Goal: Information Seeking & Learning: Find specific fact

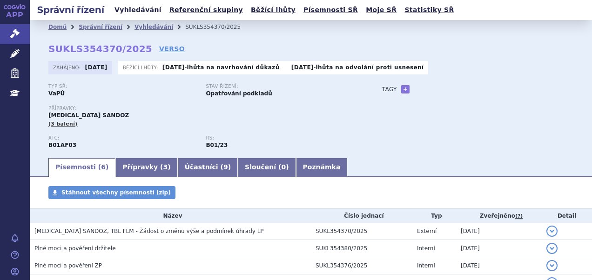
click at [134, 12] on link "Vyhledávání" at bounding box center [138, 10] width 53 height 13
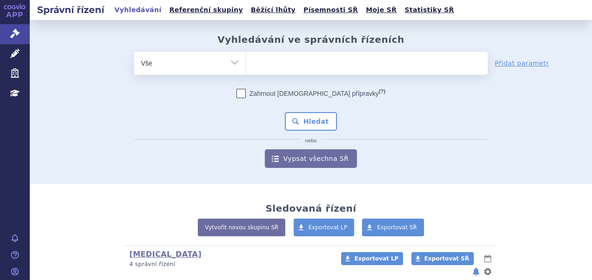
click at [310, 63] on ul at bounding box center [366, 62] width 241 height 20
click at [246, 63] on select at bounding box center [246, 62] width 0 height 23
paste input "SUKLS166482/2025"
type input "SUKLS166482/2025"
select select "SUKLS166482/2025"
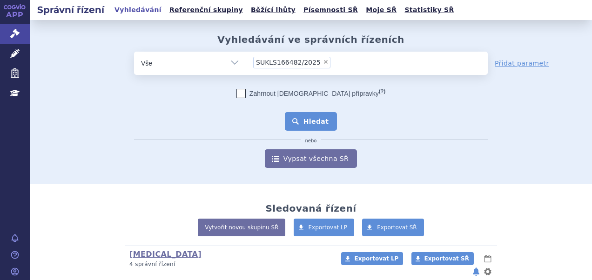
click at [302, 121] on button "Hledat" at bounding box center [311, 121] width 53 height 19
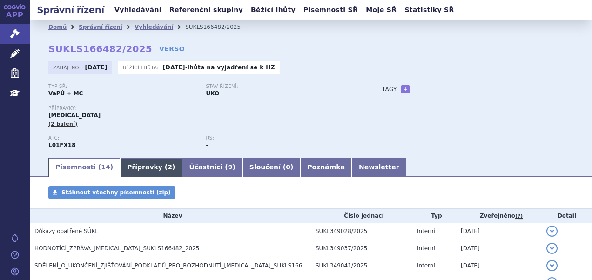
click at [131, 164] on link "Přípravky ( 2 )" at bounding box center [151, 167] width 62 height 19
